Goal: Information Seeking & Learning: Compare options

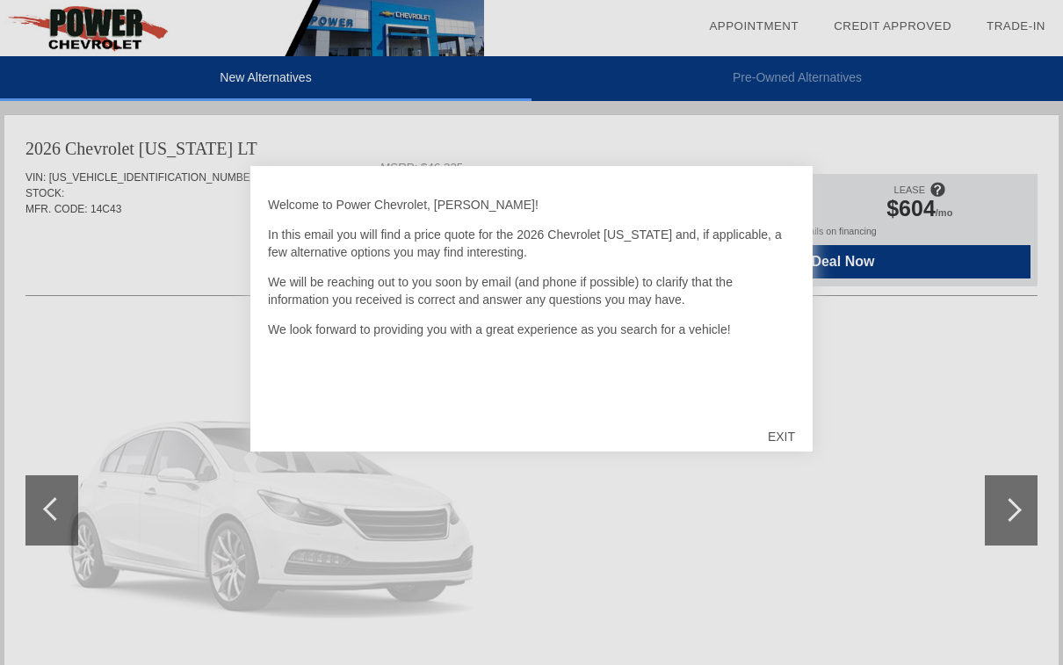
click at [793, 437] on div "EXIT" at bounding box center [782, 436] width 62 height 53
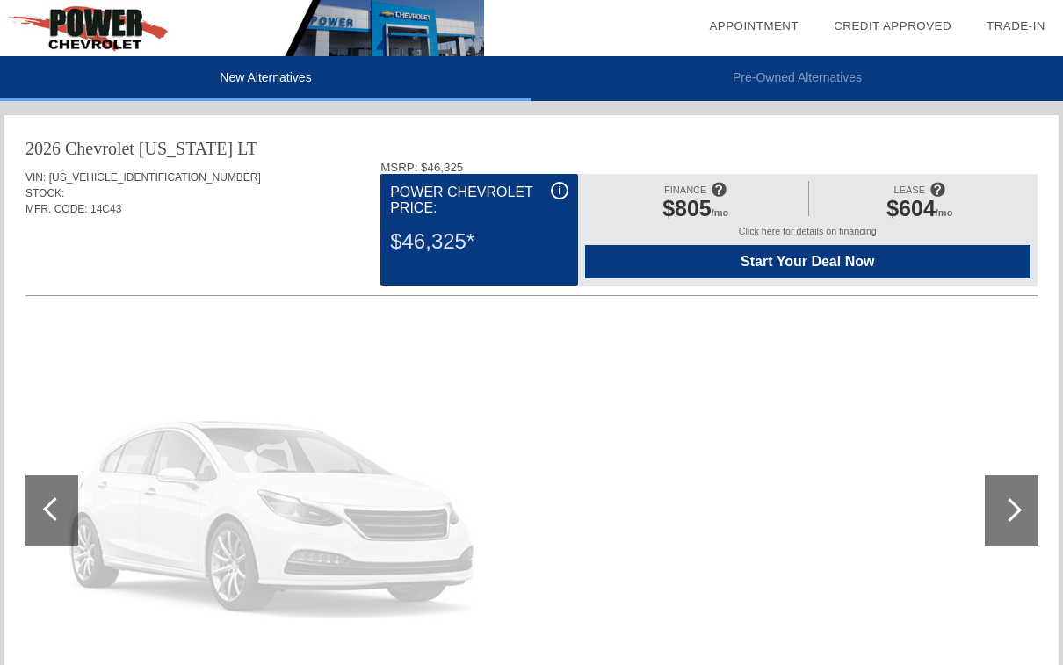
click at [811, 81] on li "Pre-Owned Alternatives" at bounding box center [798, 78] width 532 height 45
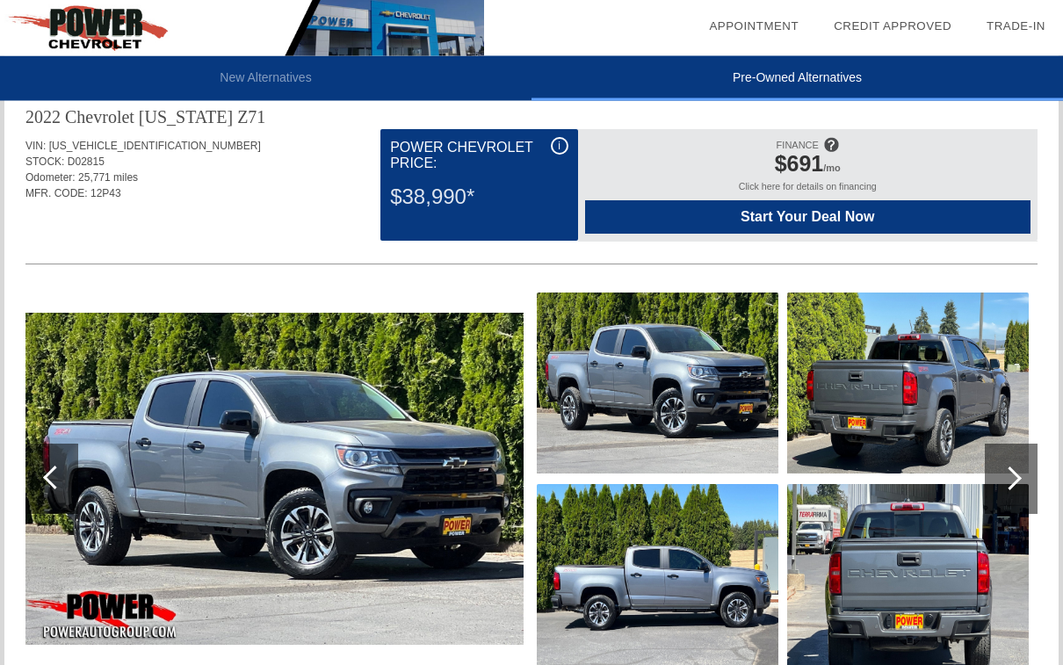
scroll to position [1095, 0]
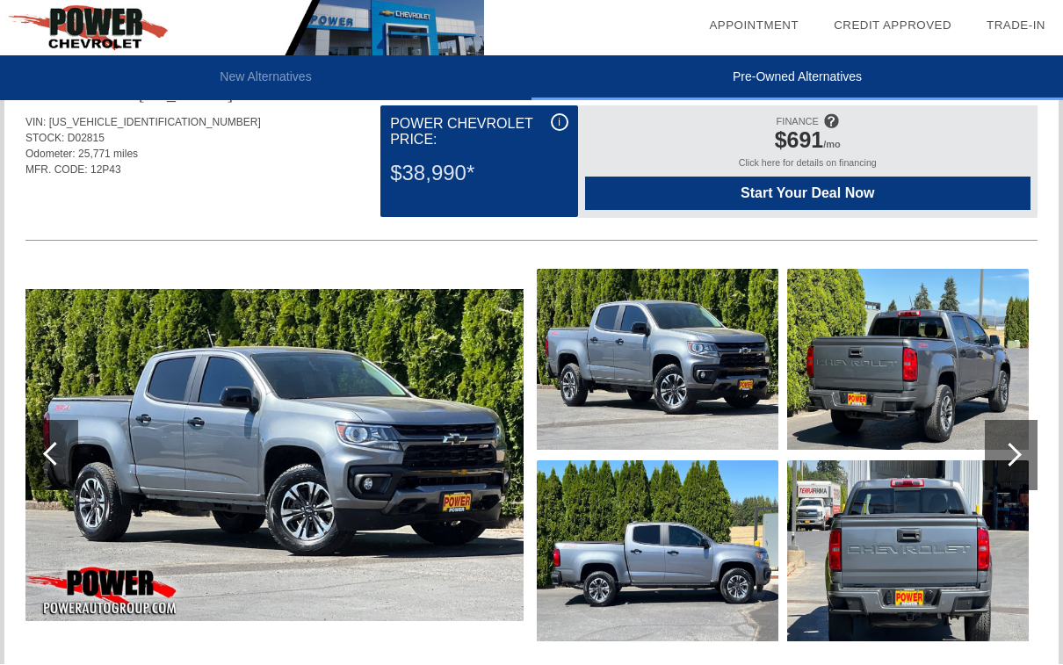
click at [471, 493] on img at bounding box center [274, 456] width 498 height 332
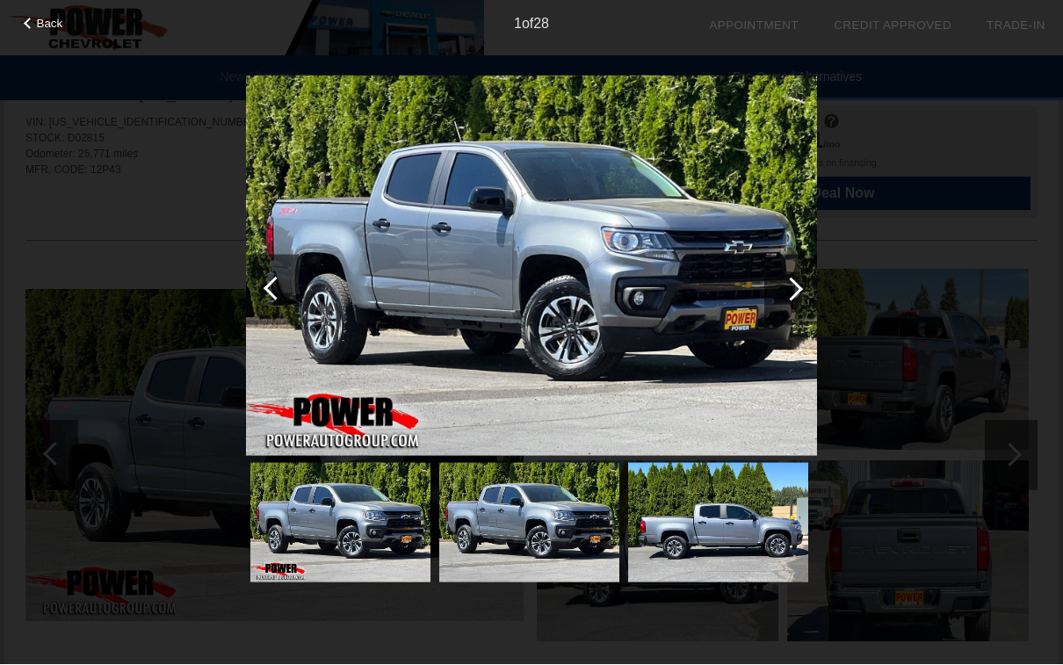
scroll to position [1132, 0]
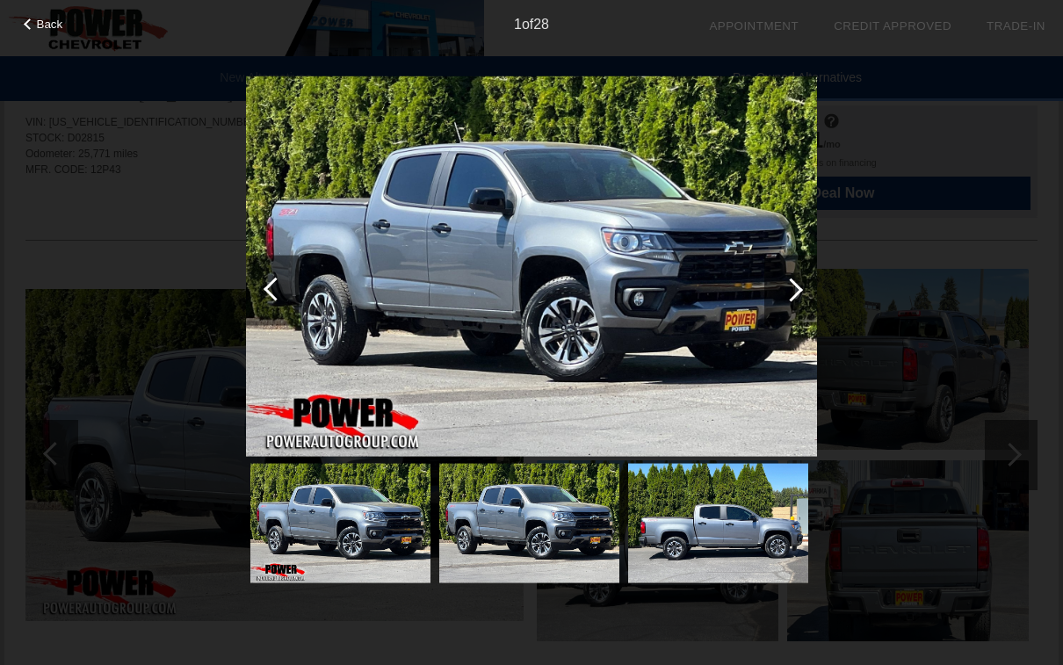
click at [771, 304] on div at bounding box center [791, 290] width 53 height 70
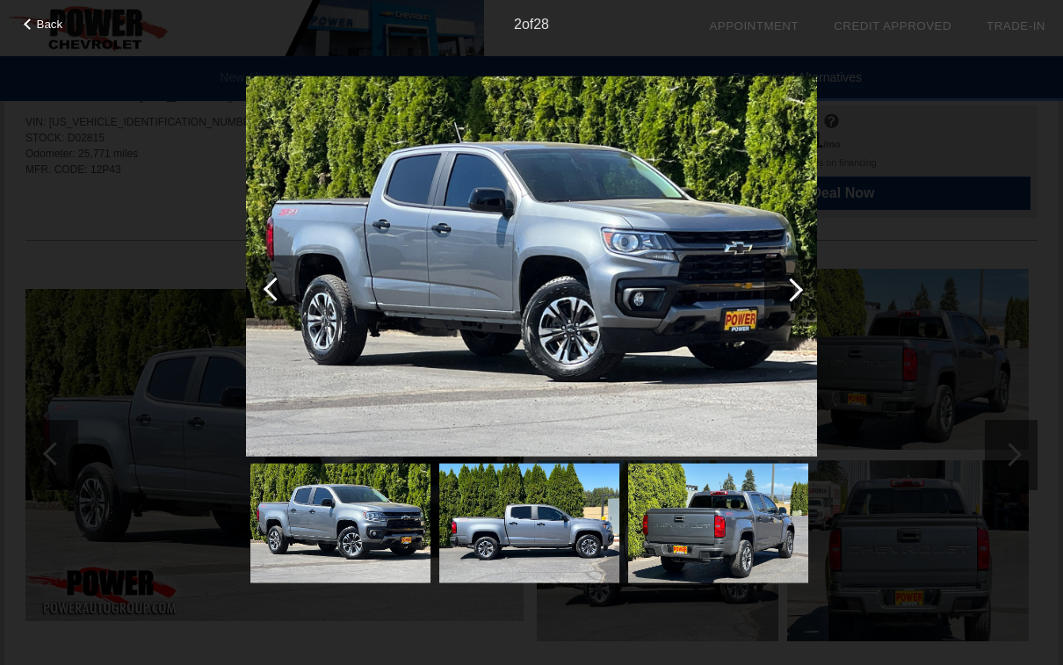
click at [775, 308] on div at bounding box center [791, 290] width 53 height 70
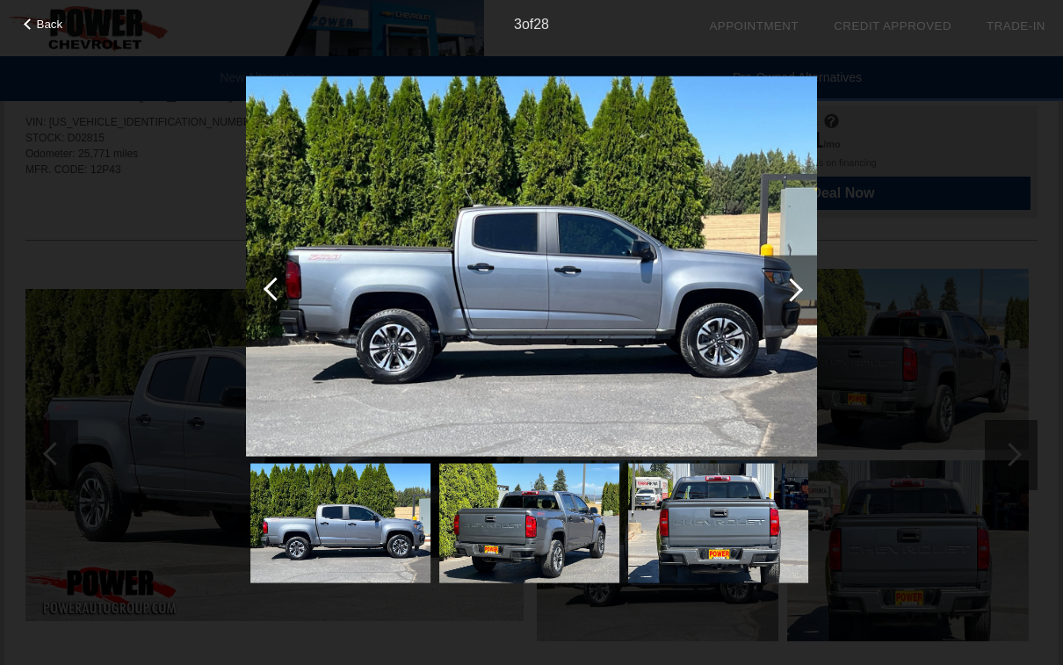
click at [776, 294] on div at bounding box center [791, 290] width 53 height 70
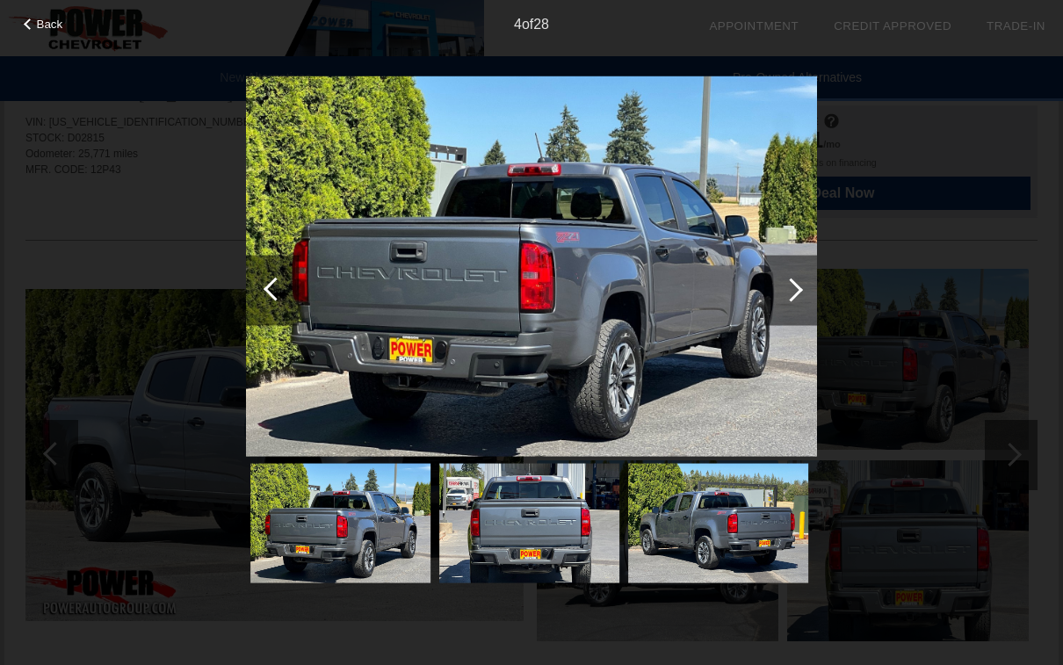
click at [782, 303] on div at bounding box center [791, 290] width 53 height 70
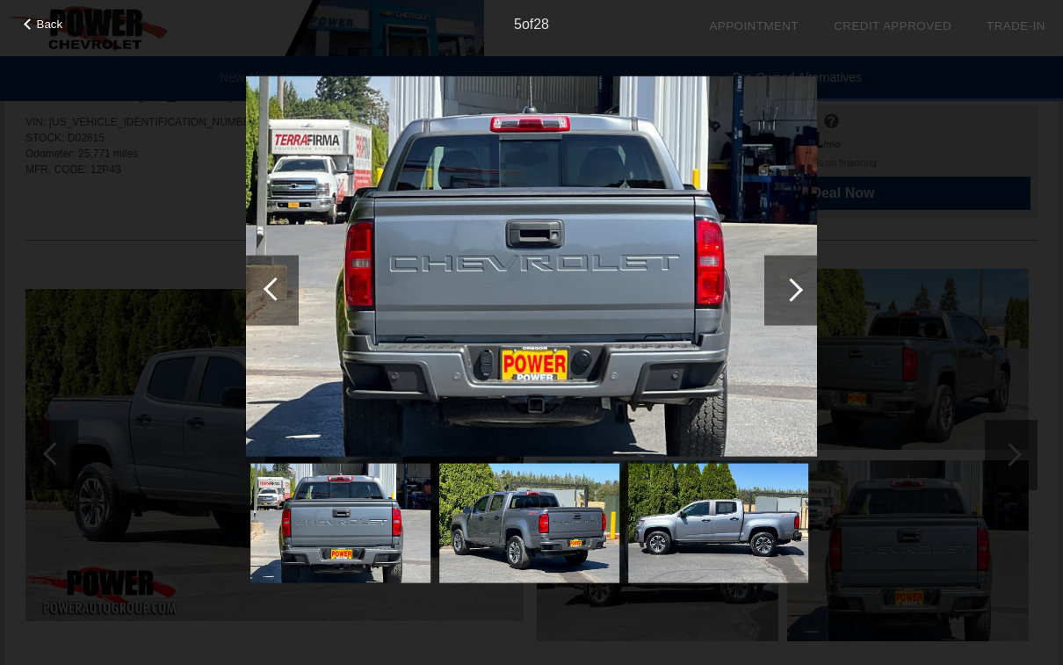
click at [789, 290] on div at bounding box center [792, 290] width 24 height 24
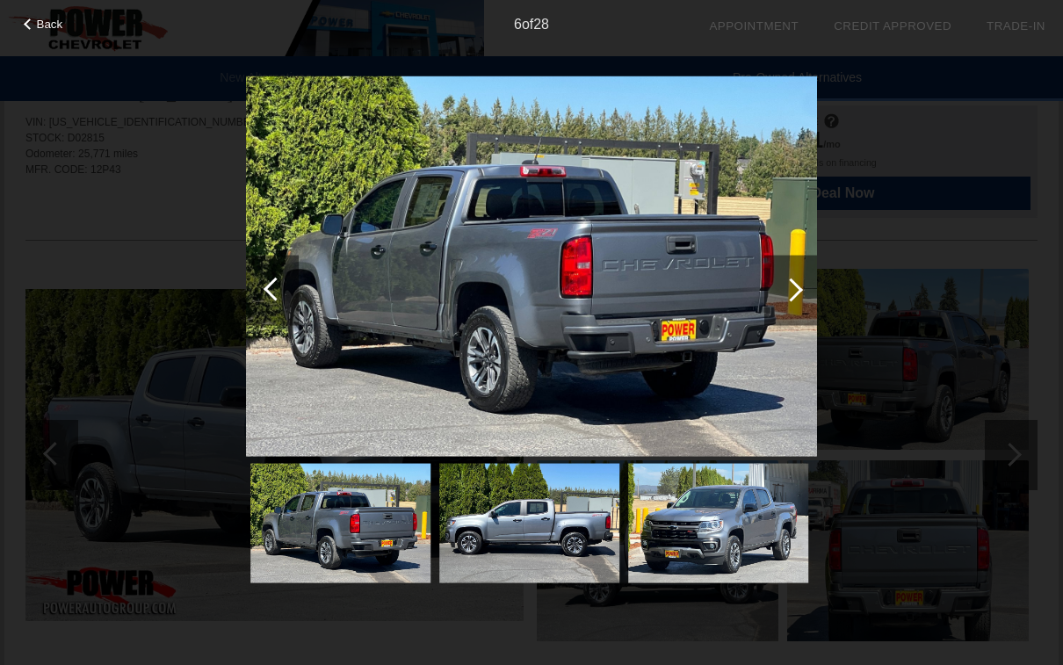
click at [790, 291] on div at bounding box center [792, 290] width 24 height 24
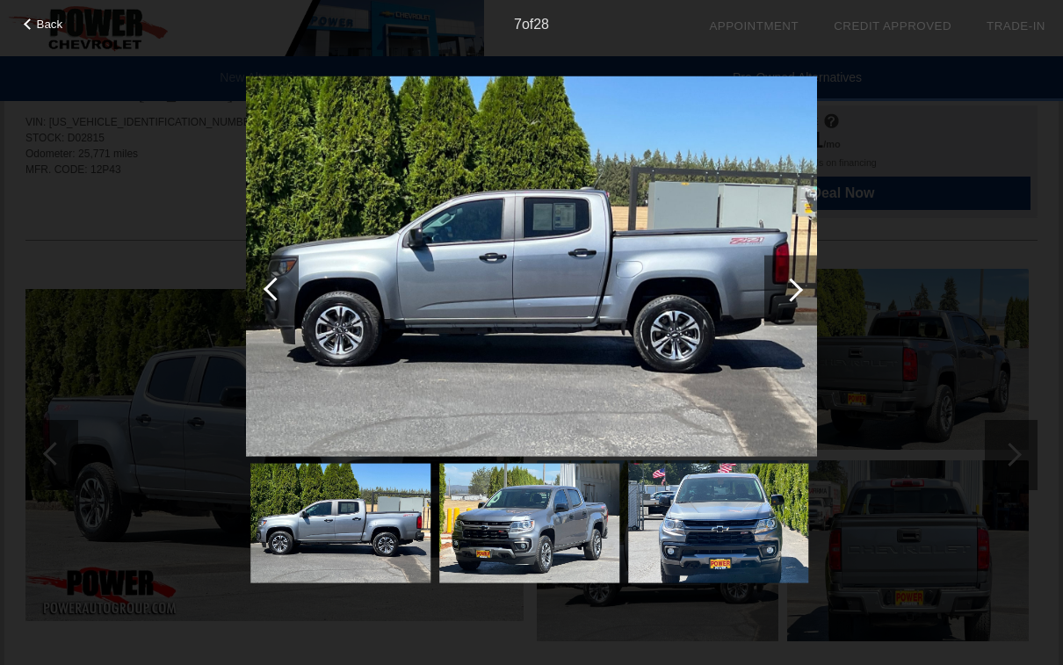
click at [792, 292] on div at bounding box center [792, 290] width 24 height 24
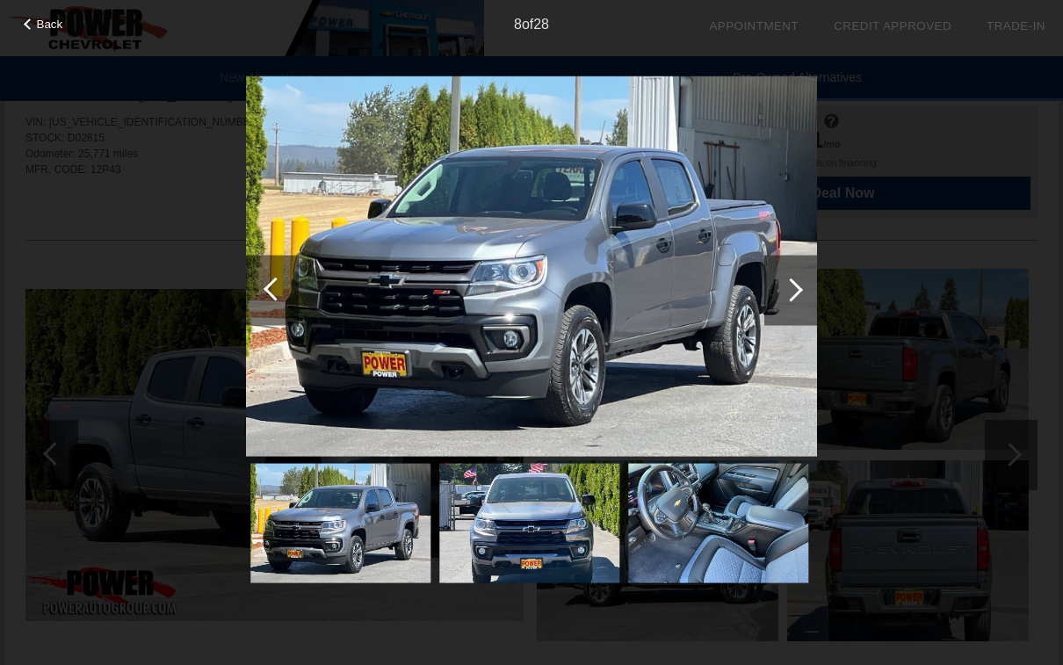
click at [789, 291] on div at bounding box center [792, 290] width 24 height 24
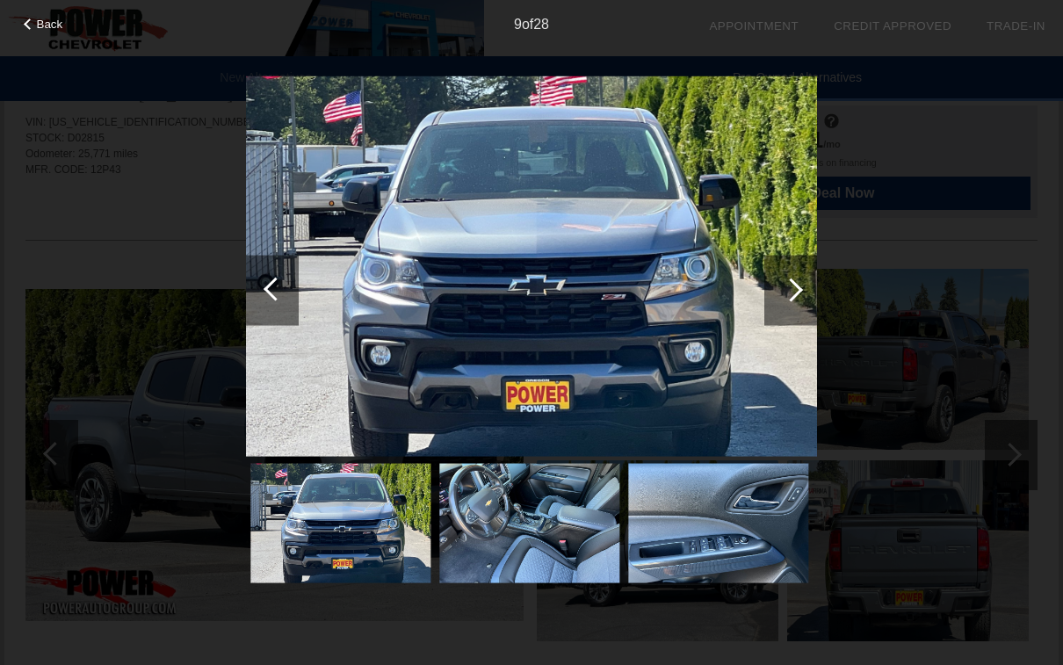
click at [801, 272] on div at bounding box center [791, 290] width 53 height 70
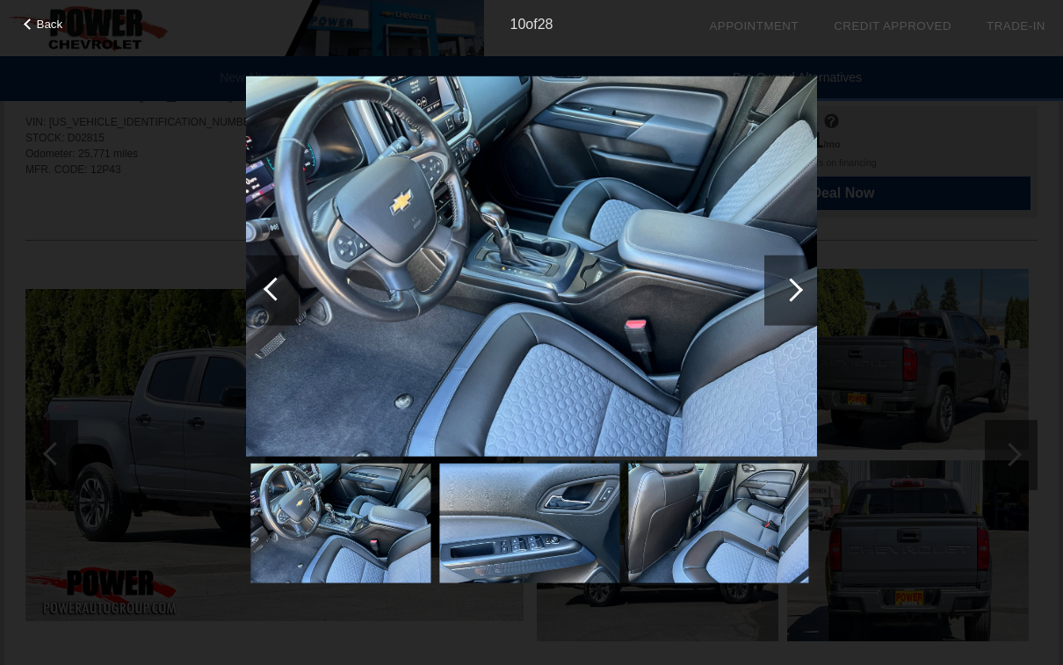
click at [807, 272] on div at bounding box center [791, 290] width 53 height 70
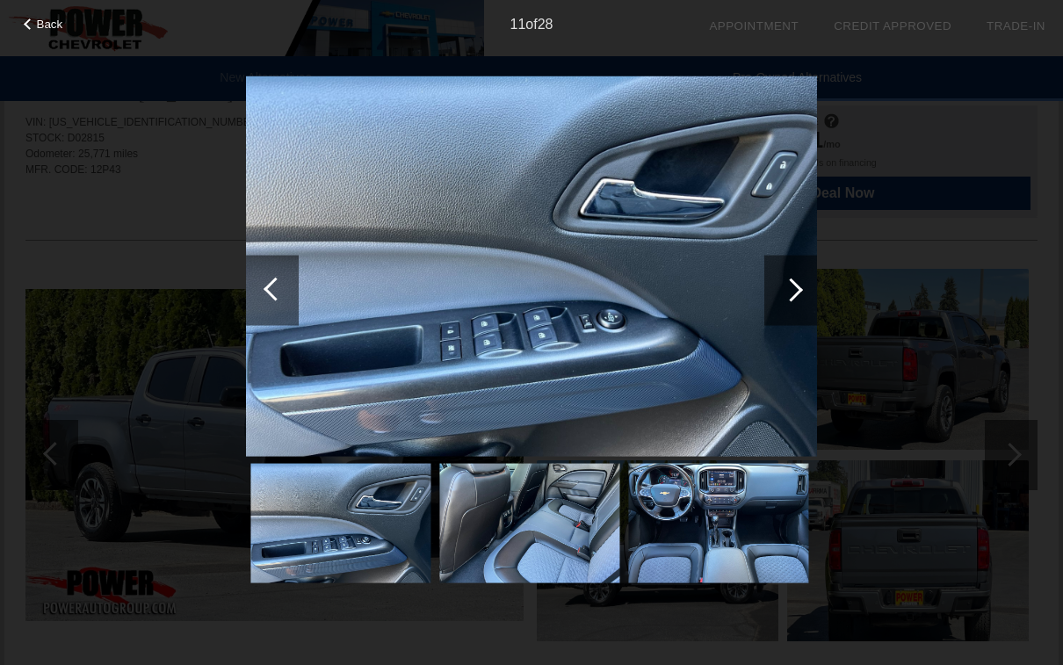
click at [814, 279] on div at bounding box center [791, 290] width 53 height 70
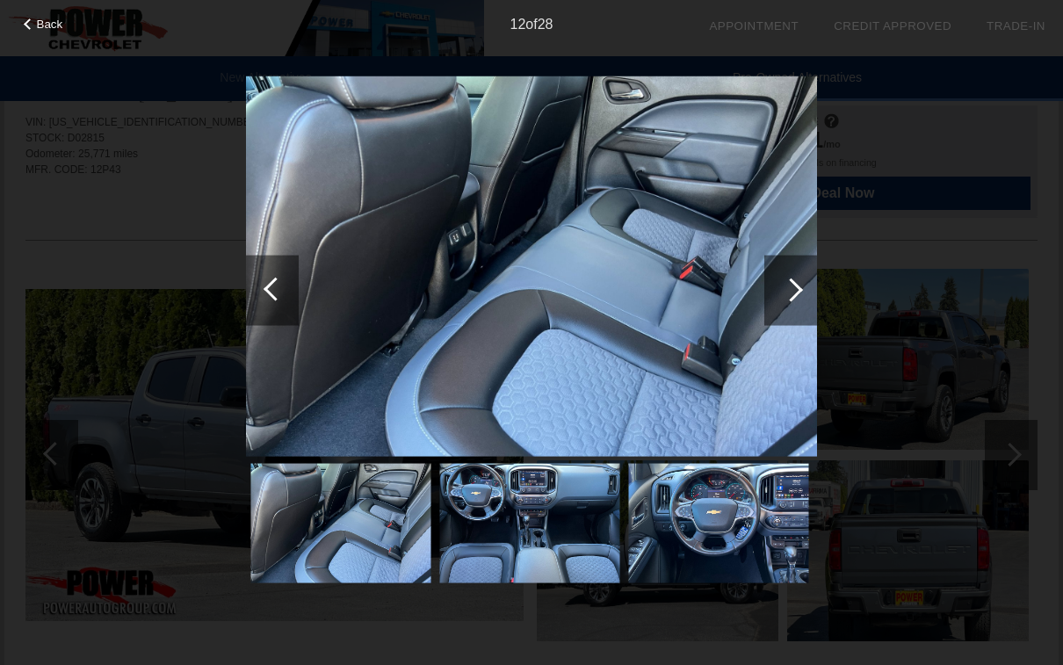
click at [806, 288] on div at bounding box center [791, 290] width 53 height 70
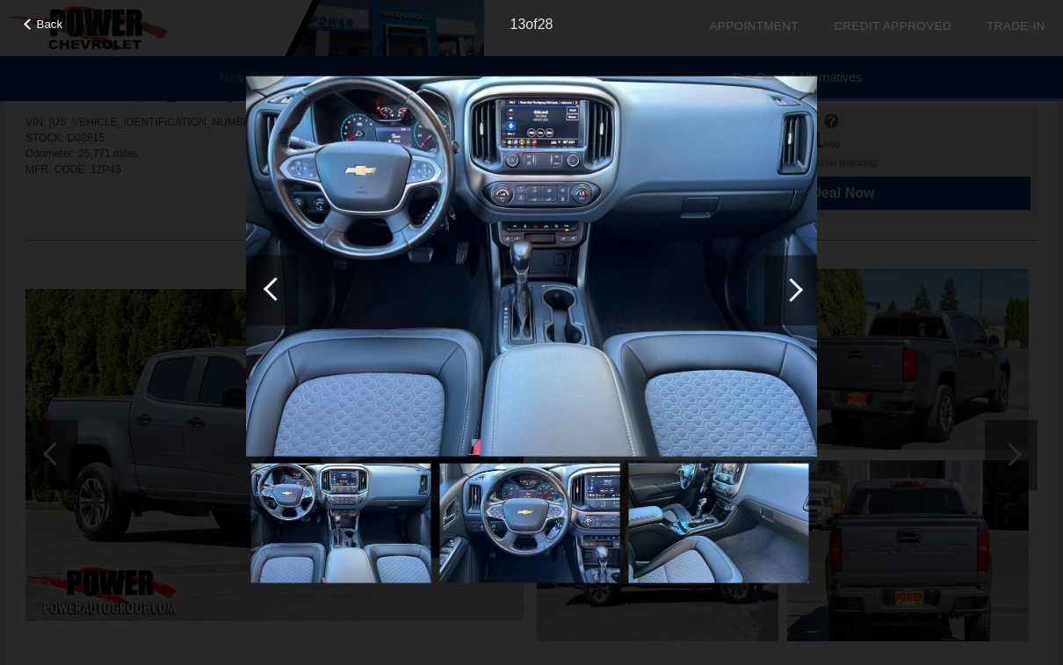
click at [801, 286] on div at bounding box center [791, 290] width 53 height 70
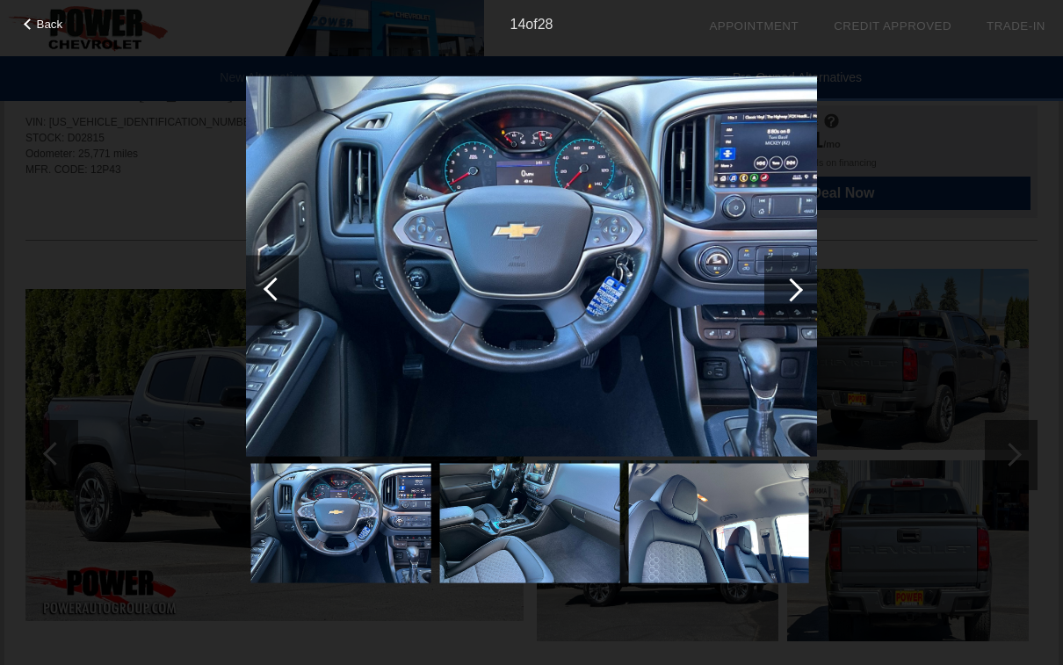
click at [802, 285] on div at bounding box center [791, 290] width 53 height 70
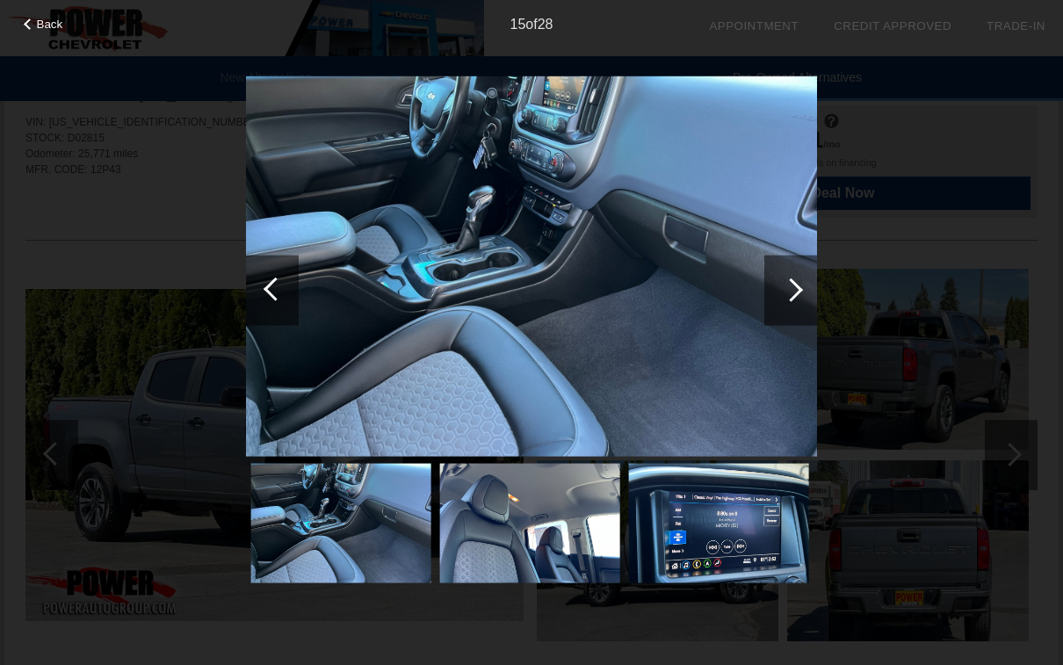
click at [793, 296] on div at bounding box center [792, 290] width 24 height 24
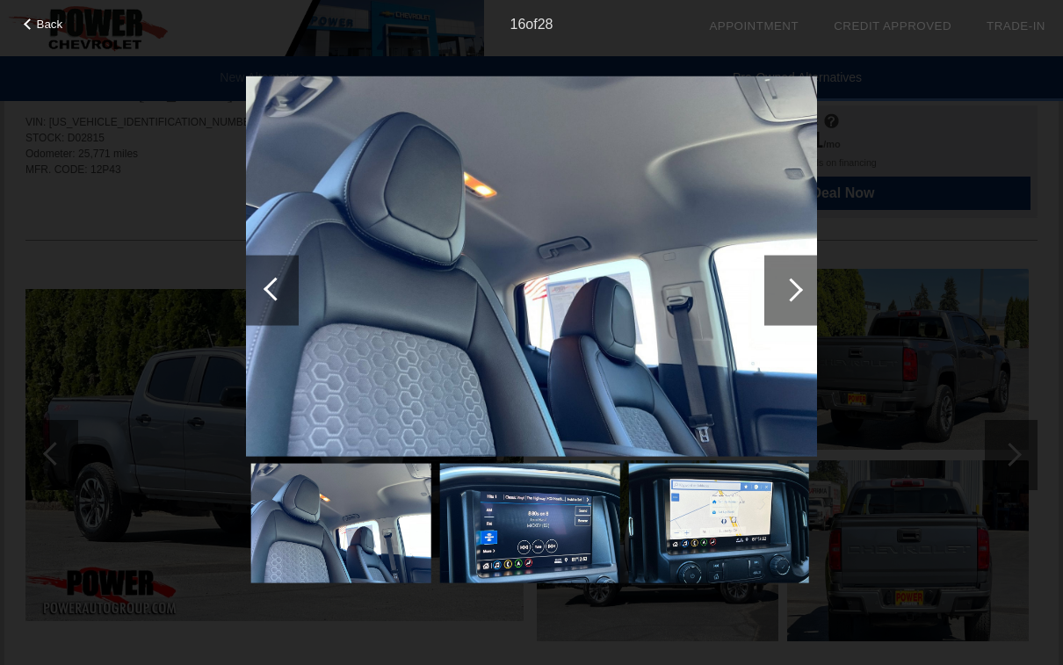
click at [795, 287] on div at bounding box center [792, 290] width 24 height 24
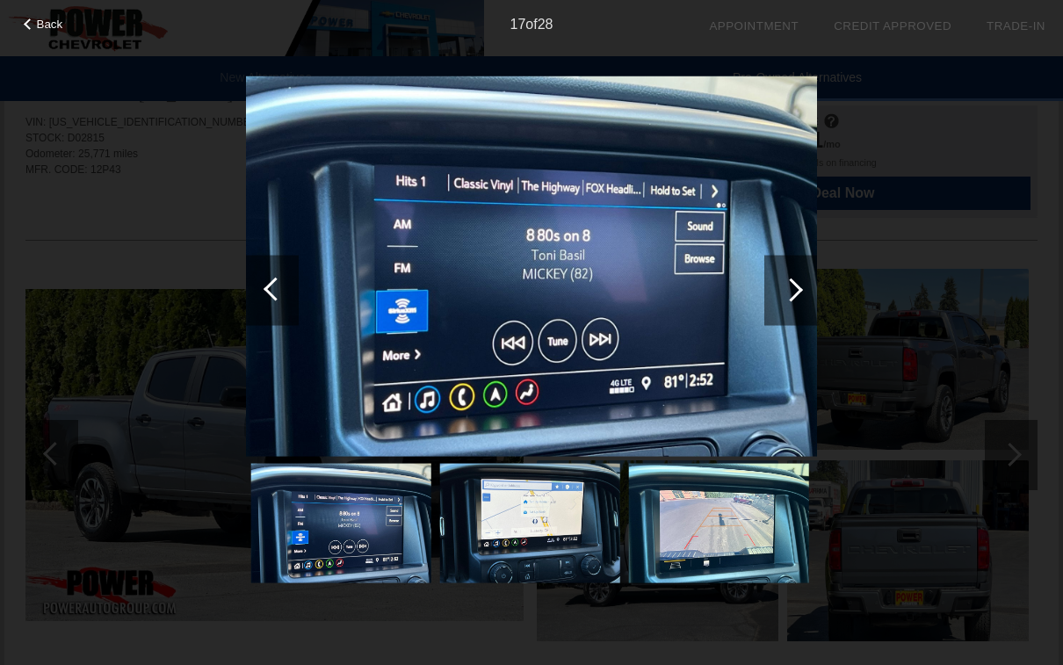
click at [799, 287] on div at bounding box center [792, 290] width 24 height 24
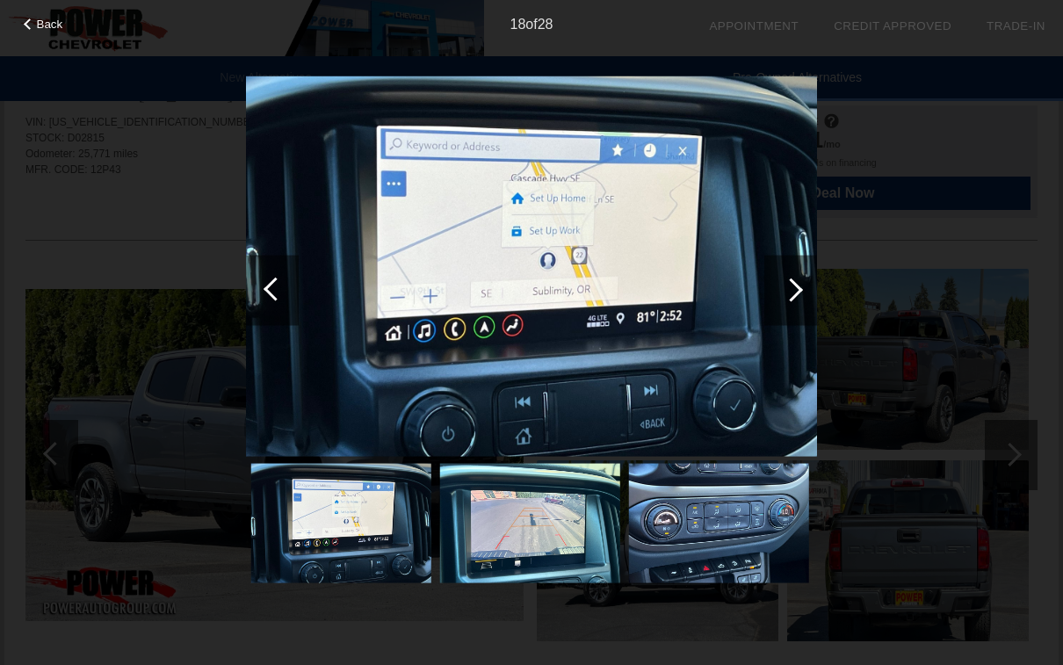
click at [797, 281] on div at bounding box center [791, 290] width 53 height 70
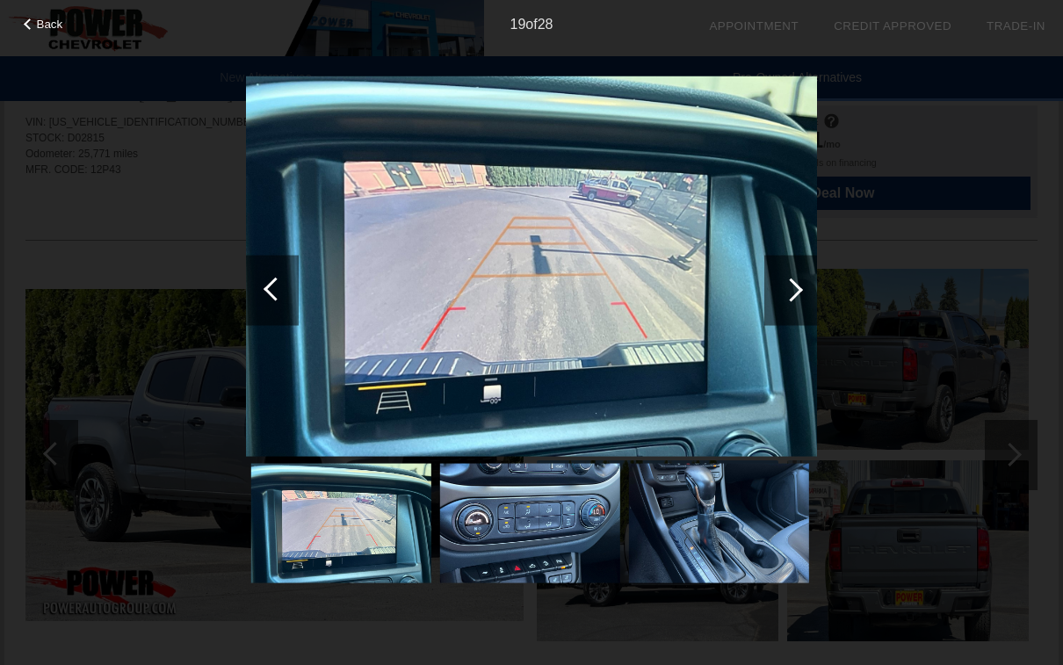
click at [800, 294] on div at bounding box center [791, 290] width 53 height 70
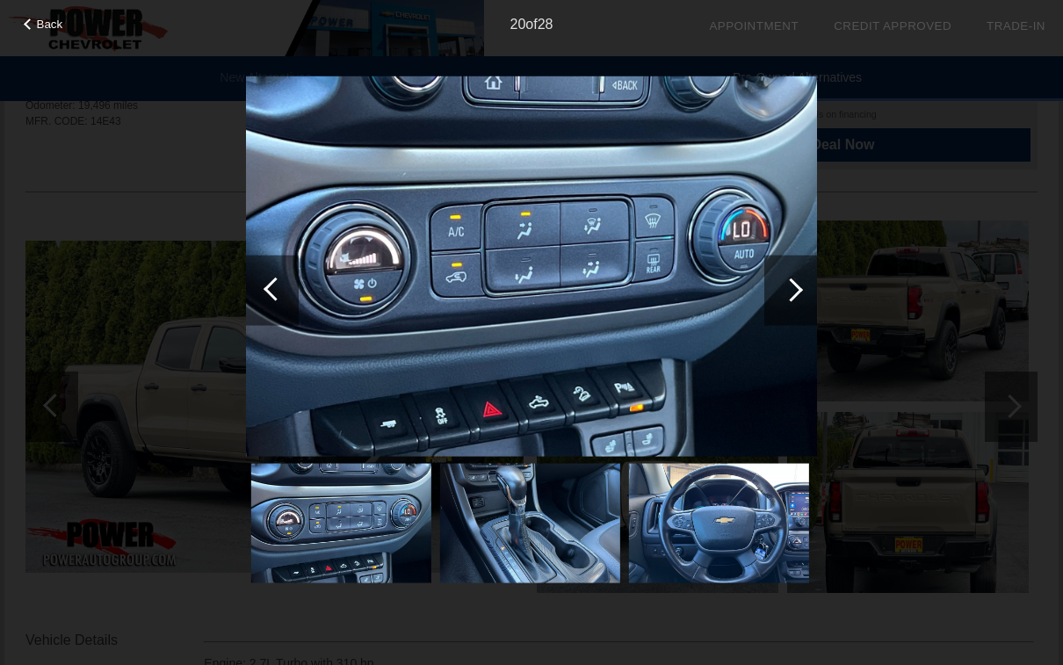
scroll to position [76, 0]
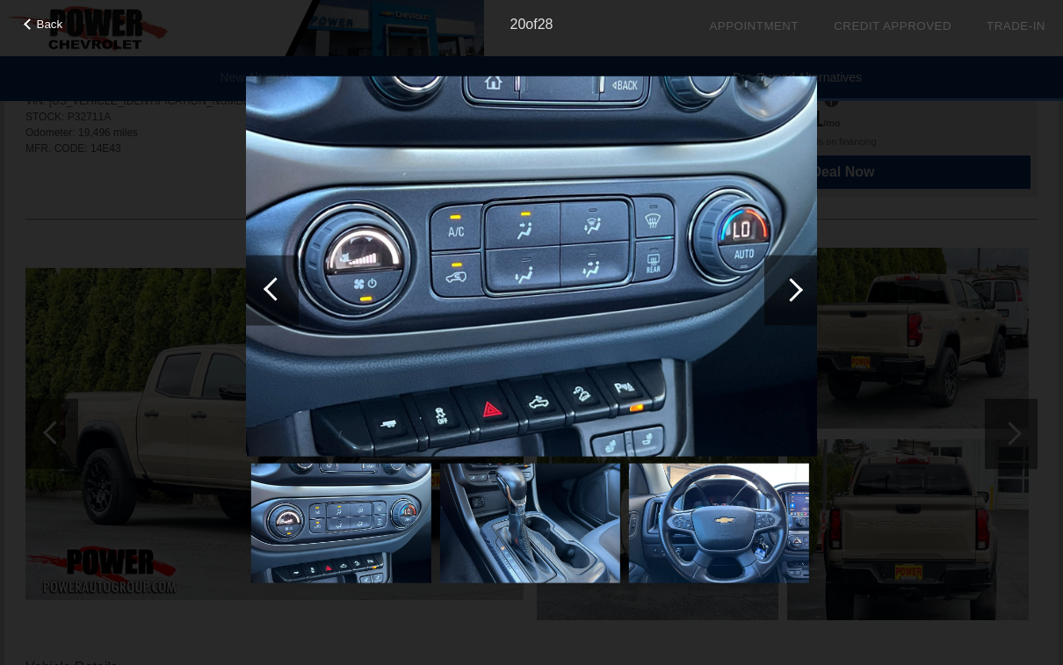
click at [46, 24] on span "Back" at bounding box center [50, 24] width 26 height 13
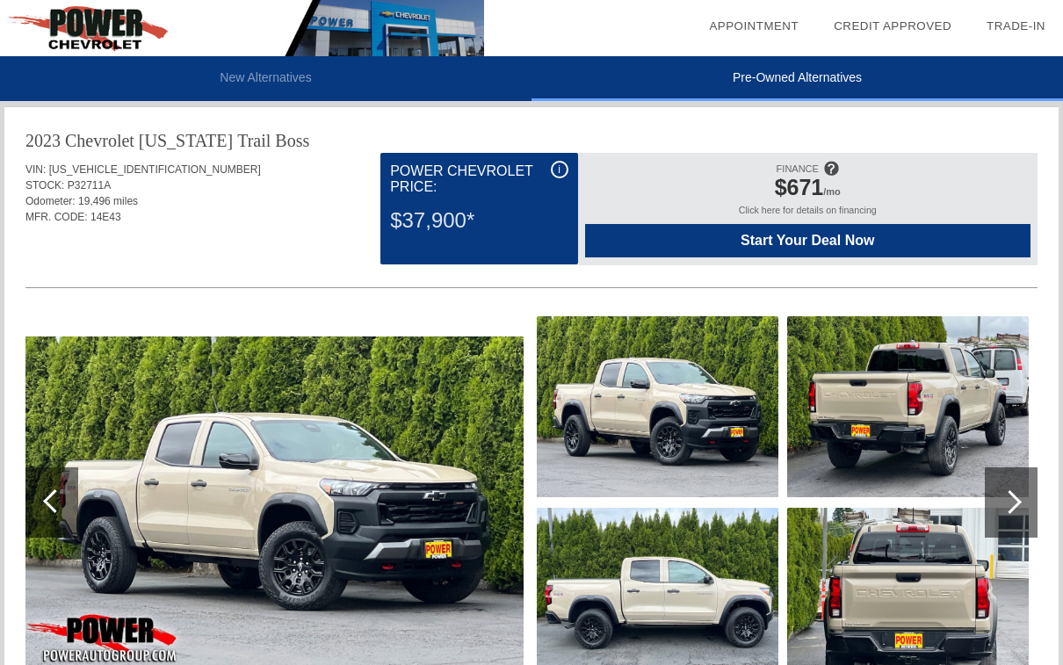
scroll to position [0, 0]
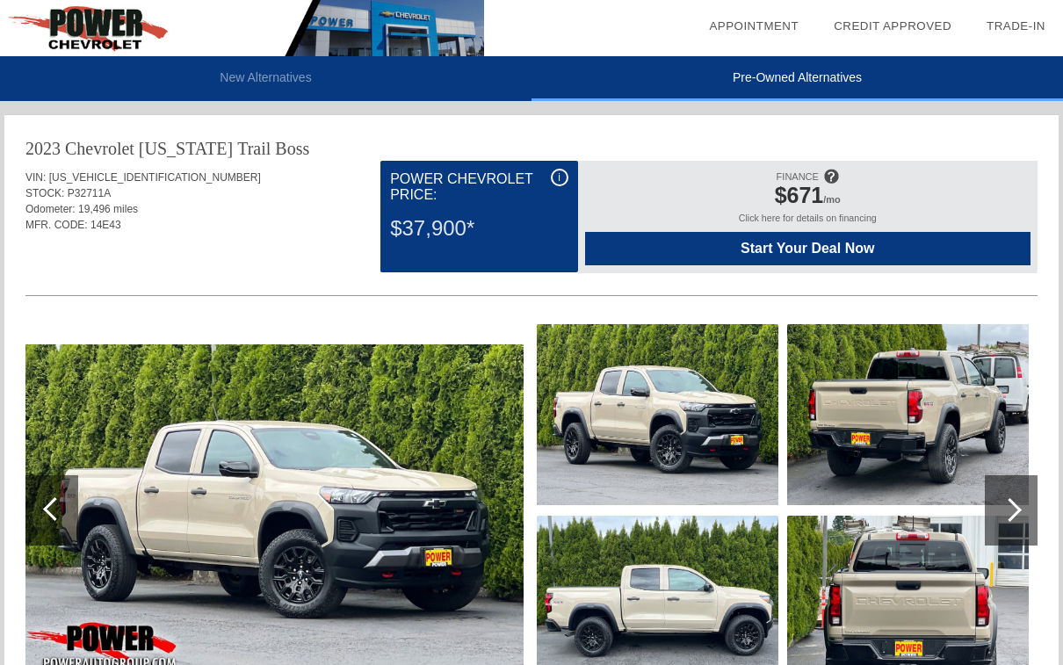
click at [359, 74] on li "New Alternatives" at bounding box center [266, 78] width 532 height 45
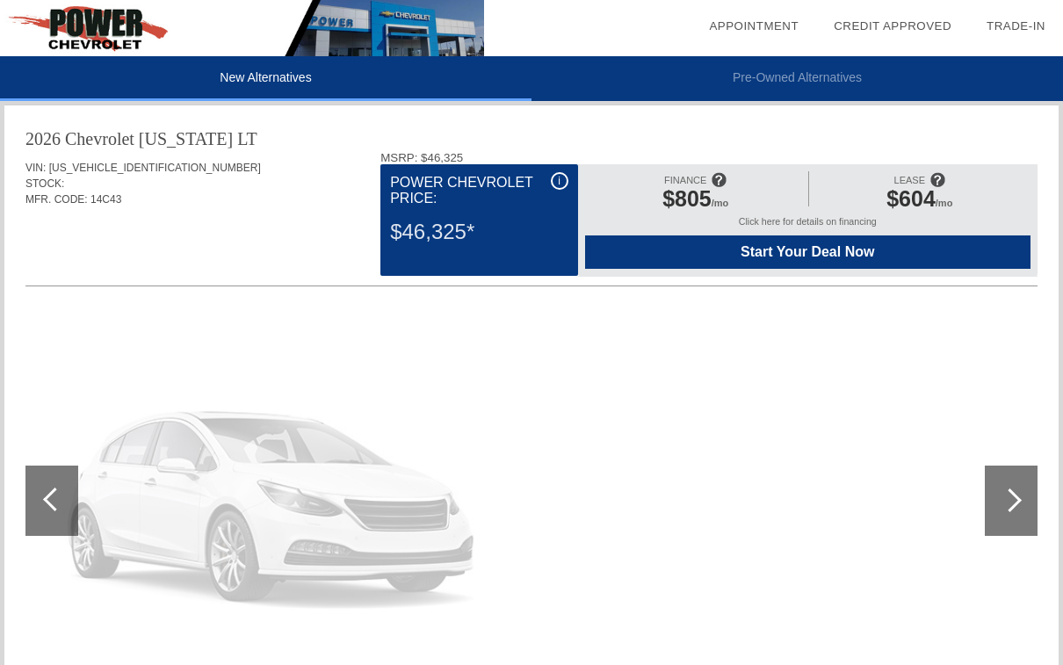
scroll to position [23, 0]
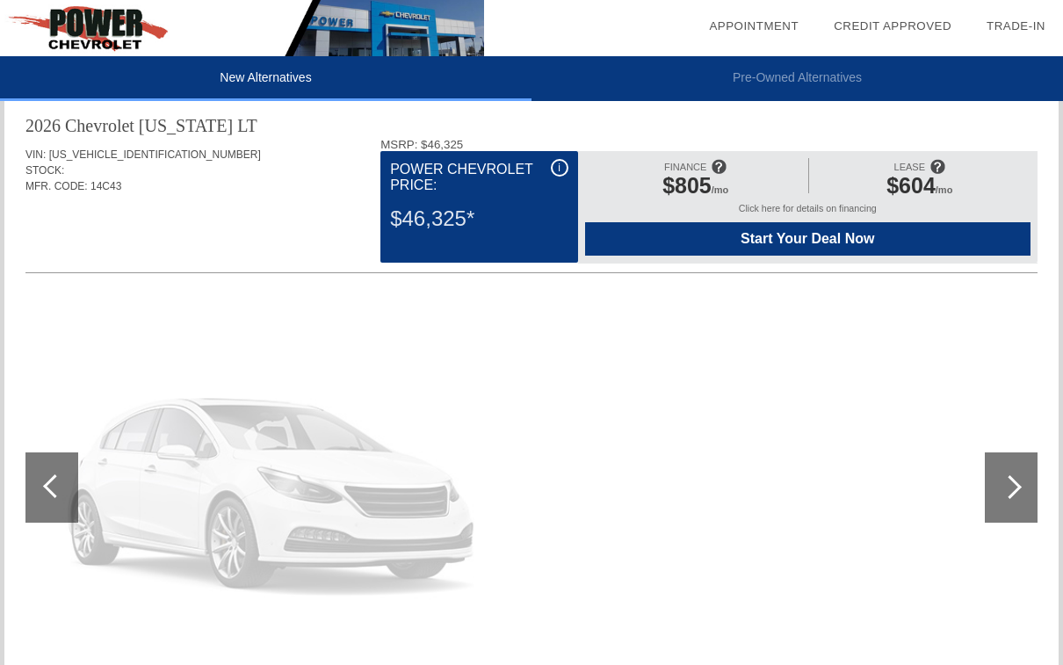
click at [1014, 474] on div at bounding box center [1011, 488] width 53 height 70
click at [1017, 476] on div at bounding box center [1011, 488] width 53 height 70
click at [1013, 481] on div at bounding box center [1010, 487] width 24 height 24
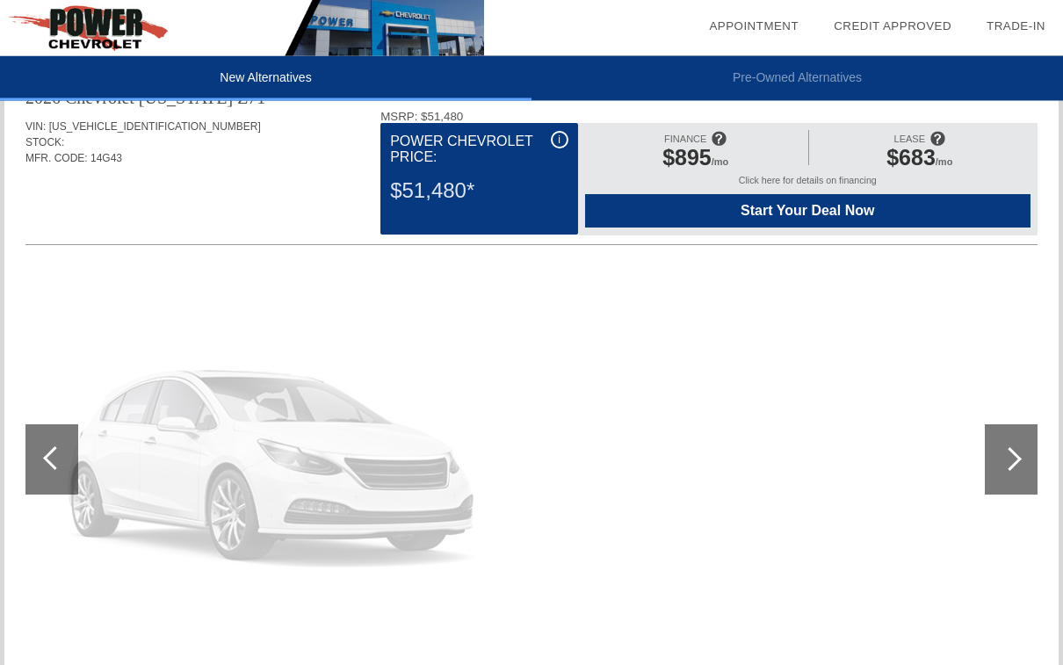
scroll to position [906, 0]
